Goal: Information Seeking & Learning: Learn about a topic

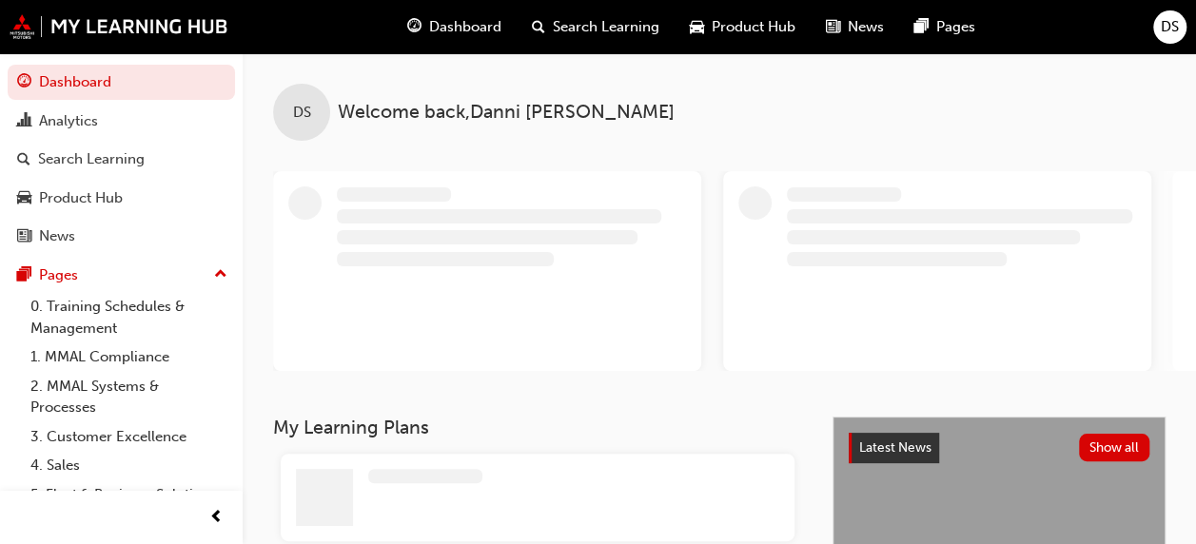
click at [560, 44] on div "Search Learning" at bounding box center [595, 27] width 158 height 39
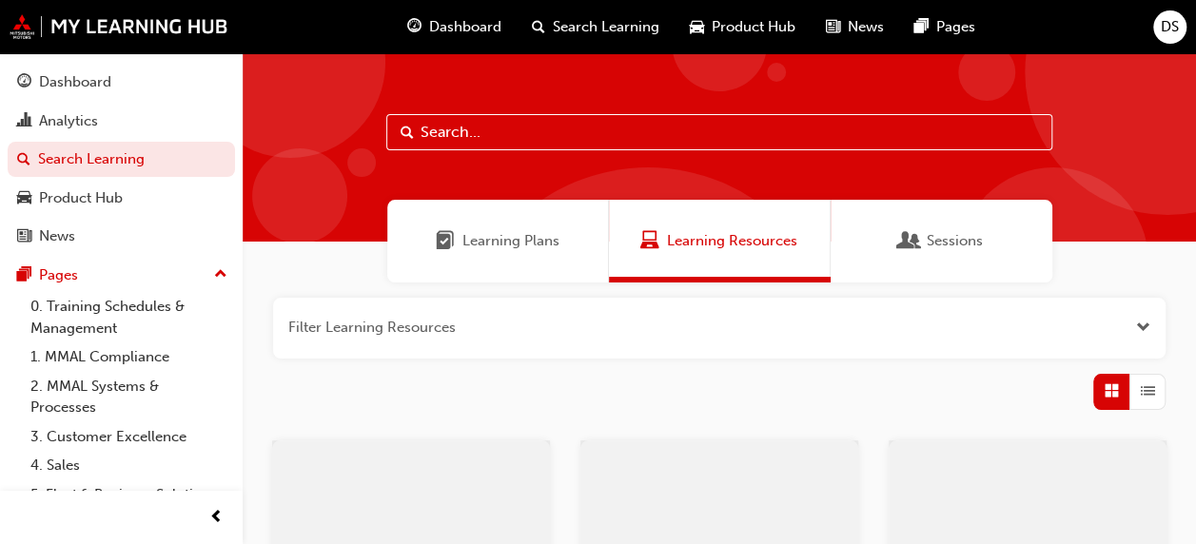
click at [476, 144] on input "text" at bounding box center [719, 132] width 666 height 36
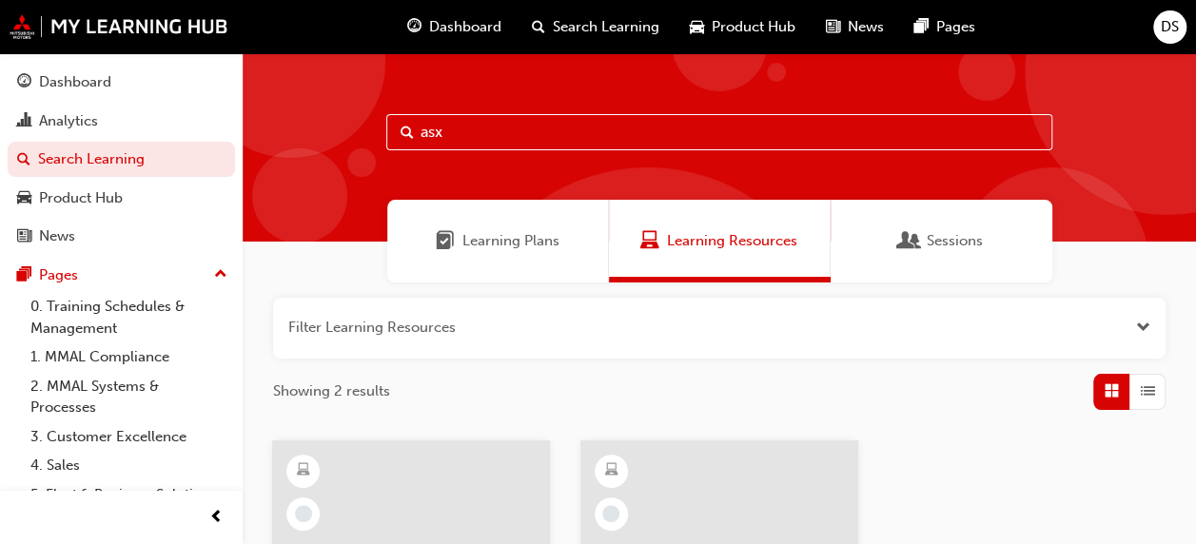
click at [1002, 210] on div "Sessions" at bounding box center [941, 241] width 222 height 83
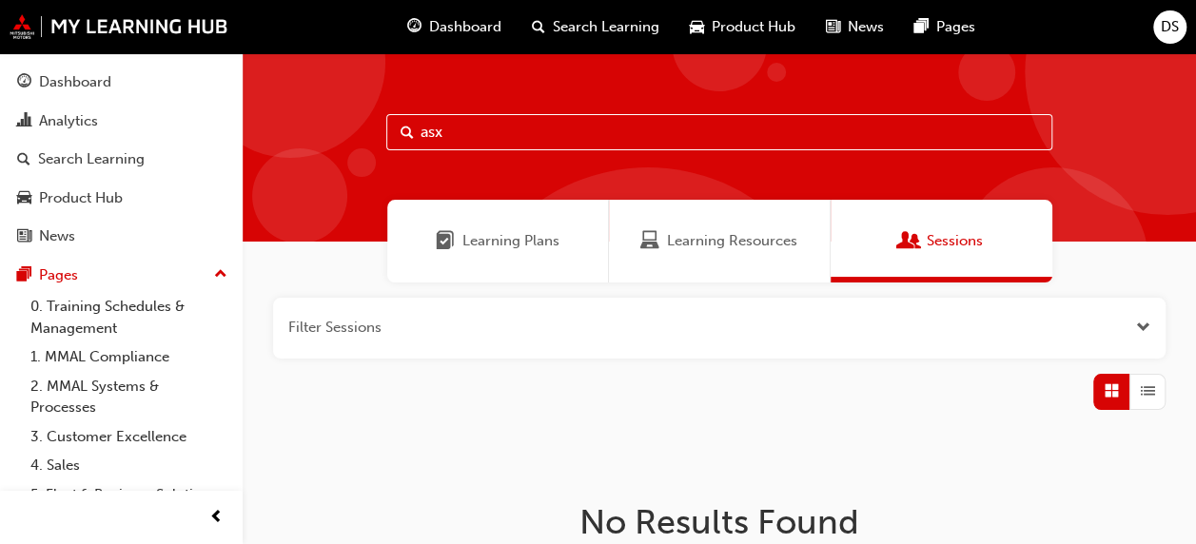
click at [596, 126] on input "asx" at bounding box center [719, 132] width 666 height 36
type input "a"
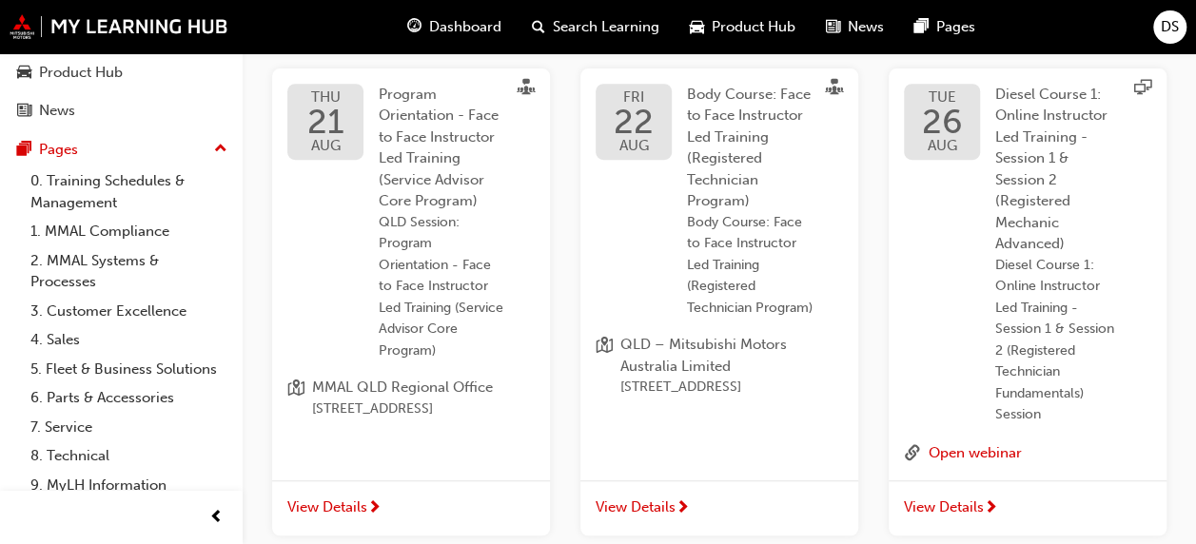
scroll to position [373, 0]
click at [68, 442] on link "7. Service" at bounding box center [129, 427] width 212 height 29
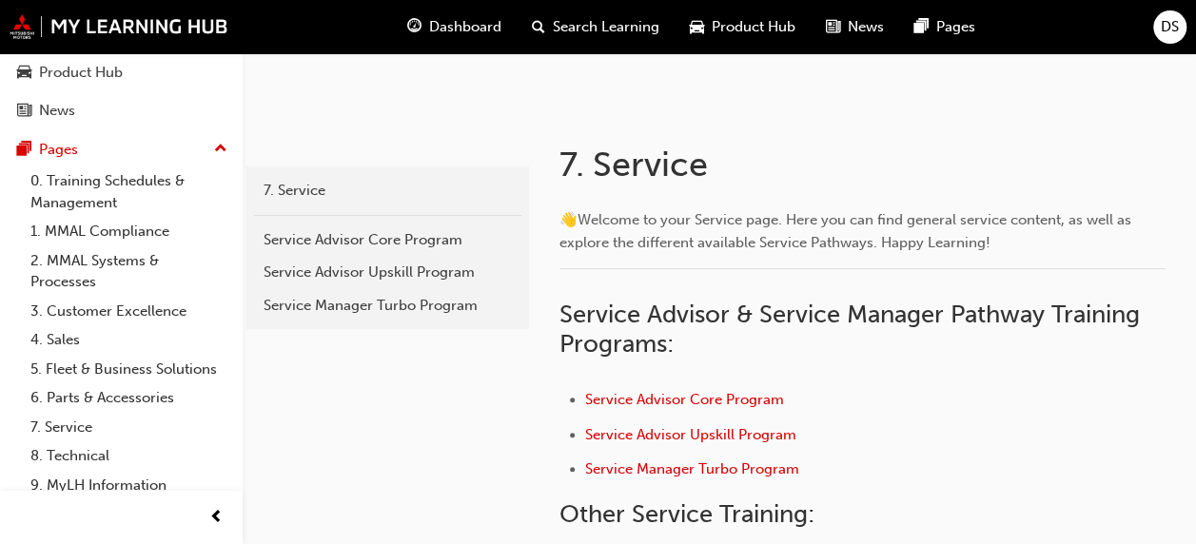
scroll to position [264, 0]
click at [157, 471] on link "8. Technical" at bounding box center [129, 455] width 212 height 29
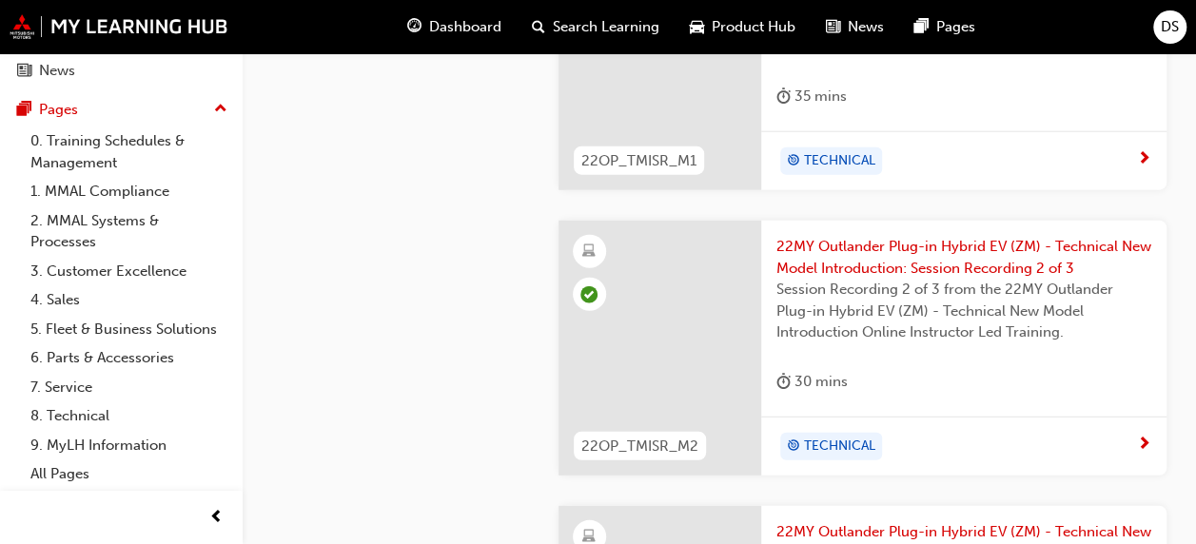
scroll to position [2361, 0]
click at [634, 23] on span "Search Learning" at bounding box center [606, 27] width 107 height 22
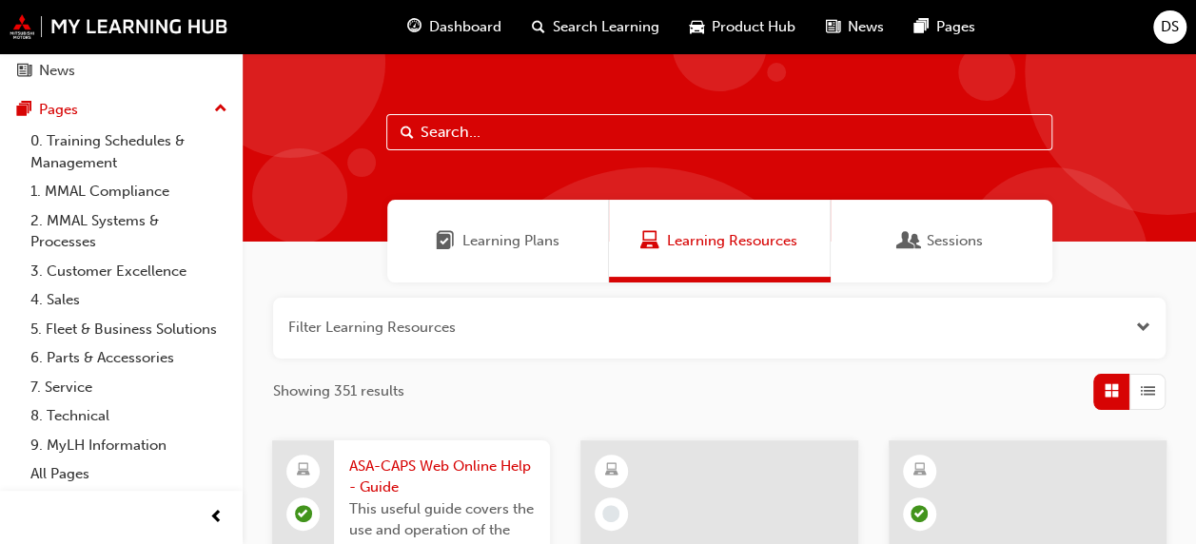
click at [545, 114] on input "text" at bounding box center [719, 132] width 666 height 36
type input "asx"
